Goal: Task Accomplishment & Management: Manage account settings

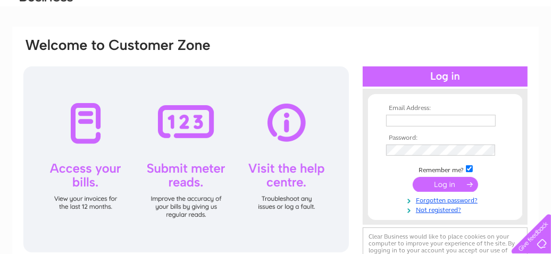
scroll to position [53, 0]
click at [389, 121] on input "text" at bounding box center [441, 121] width 110 height 12
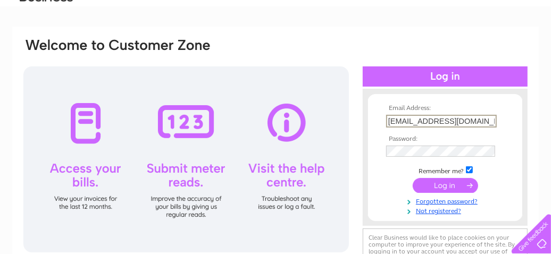
type input "[EMAIL_ADDRESS][DOMAIN_NAME]"
click at [451, 184] on input "submit" at bounding box center [445, 185] width 65 height 15
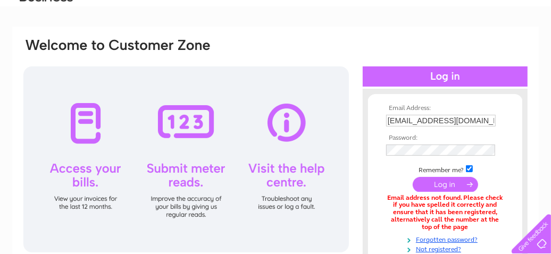
scroll to position [53, 0]
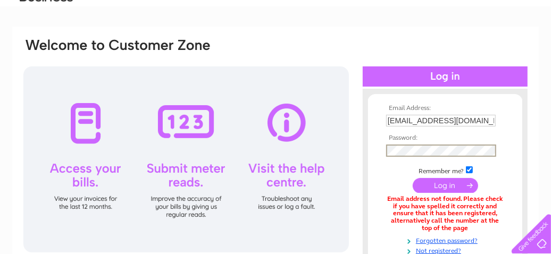
click at [442, 185] on input "submit" at bounding box center [445, 185] width 65 height 15
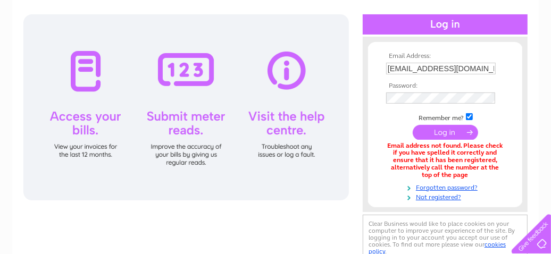
scroll to position [105, 0]
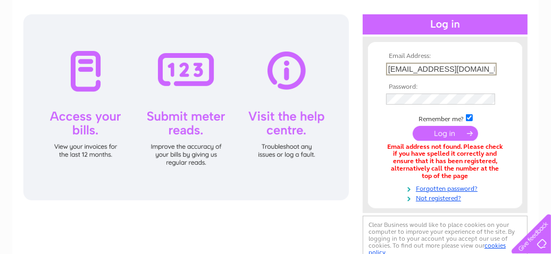
click at [448, 66] on input "[EMAIL_ADDRESS][DOMAIN_NAME]" at bounding box center [441, 69] width 111 height 13
type input "cibreen51@googlemail.com"
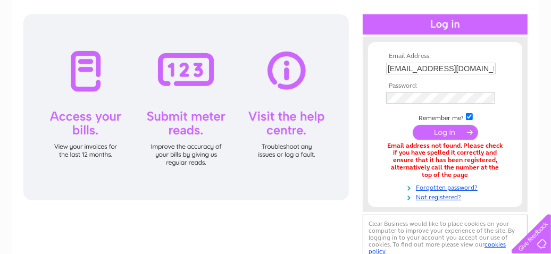
click at [454, 133] on input "submit" at bounding box center [445, 132] width 65 height 15
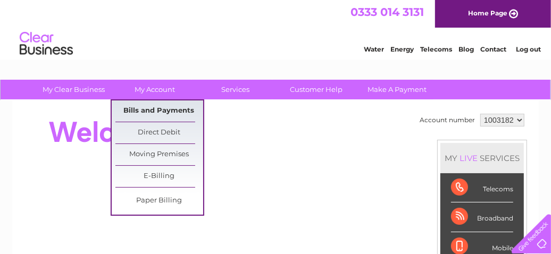
click at [149, 110] on link "Bills and Payments" at bounding box center [159, 111] width 88 height 21
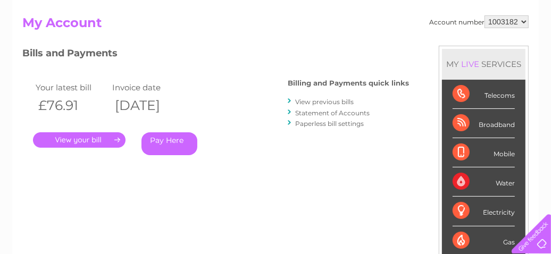
scroll to position [106, 0]
click at [325, 101] on link "View previous bills" at bounding box center [324, 102] width 59 height 8
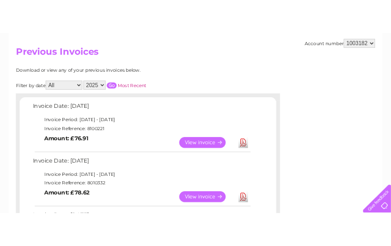
scroll to position [103, 0]
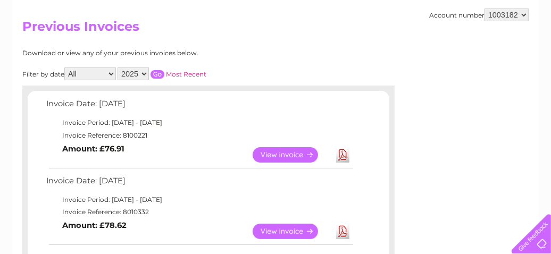
click at [343, 150] on link "Download" at bounding box center [342, 154] width 13 height 15
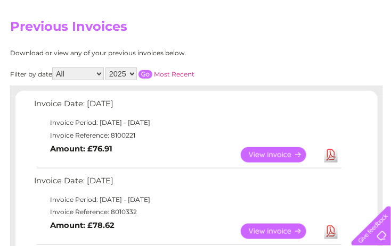
click at [275, 153] on link "View" at bounding box center [280, 154] width 78 height 15
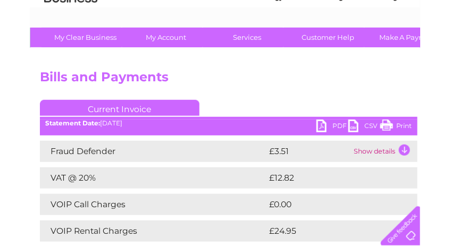
scroll to position [52, 0]
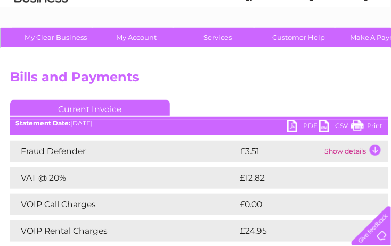
click at [308, 126] on link "PDF" at bounding box center [303, 127] width 32 height 15
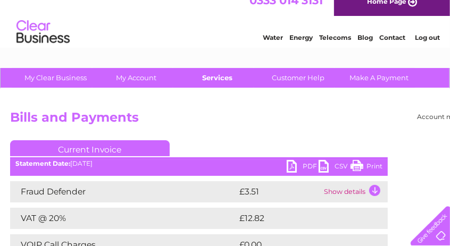
scroll to position [0, 0]
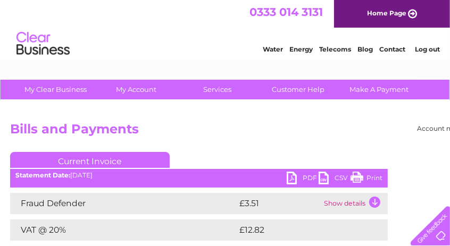
click at [390, 47] on link "Log out" at bounding box center [427, 49] width 25 height 8
